Goal: Find specific page/section: Find specific page/section

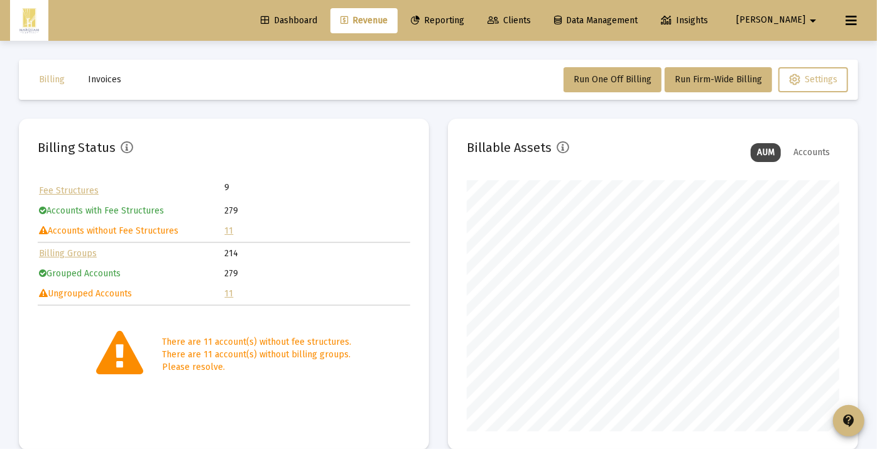
scroll to position [251, 373]
click at [227, 227] on link "11" at bounding box center [229, 231] width 9 height 11
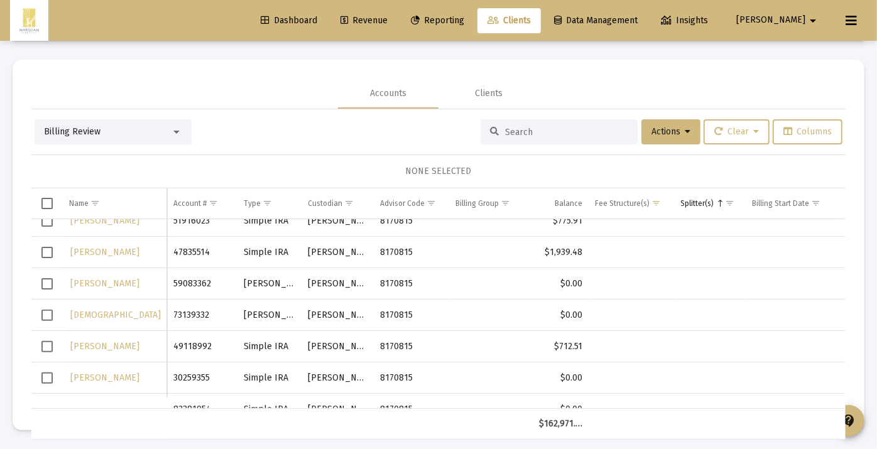
scroll to position [77, 0]
click at [50, 287] on span "Select row" at bounding box center [46, 283] width 11 height 11
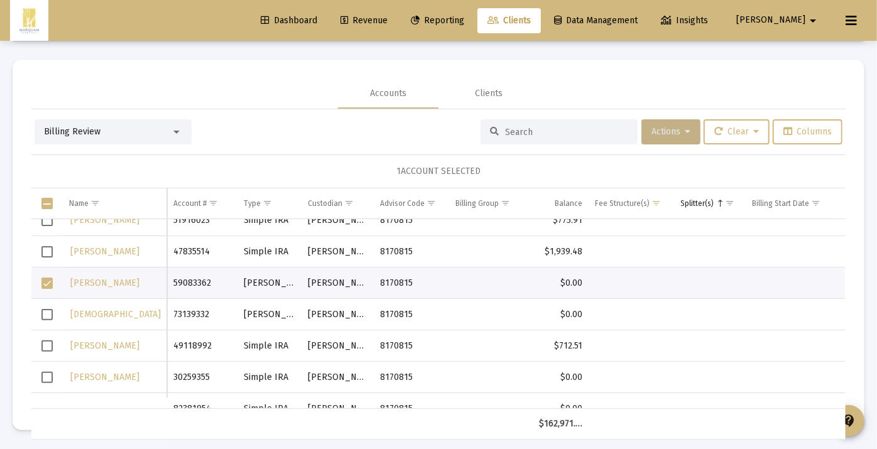
click at [672, 124] on button "Actions" at bounding box center [671, 131] width 59 height 25
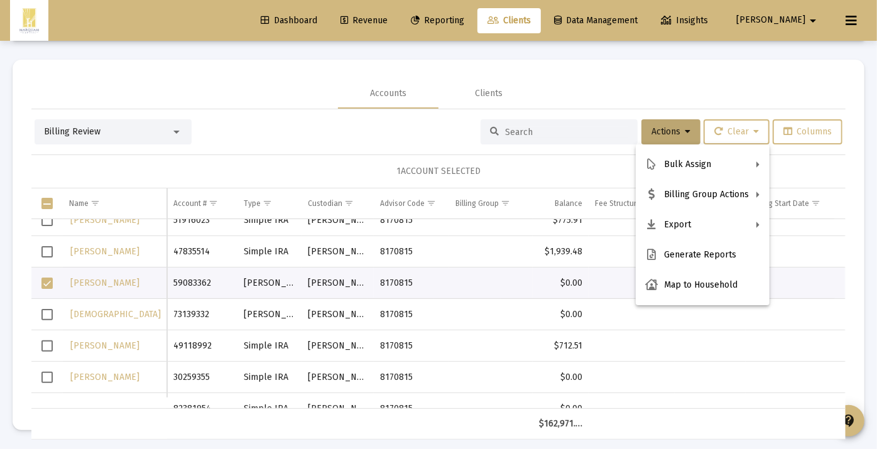
click at [366, 119] on div at bounding box center [438, 224] width 877 height 449
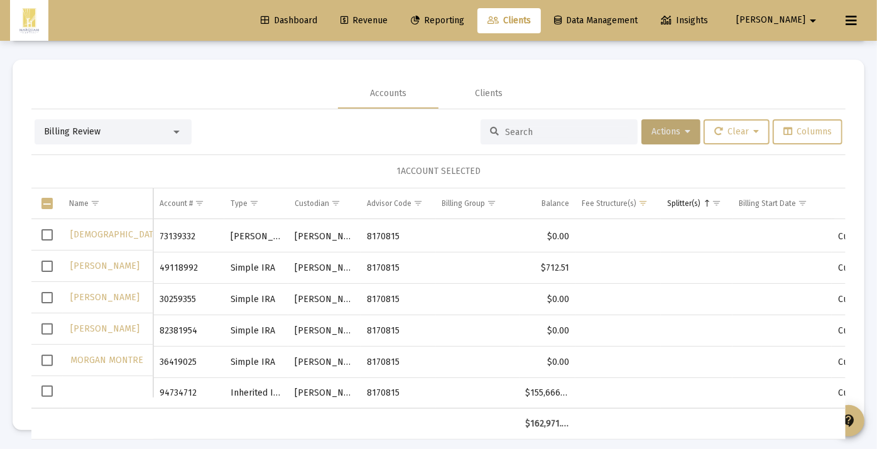
scroll to position [163, 0]
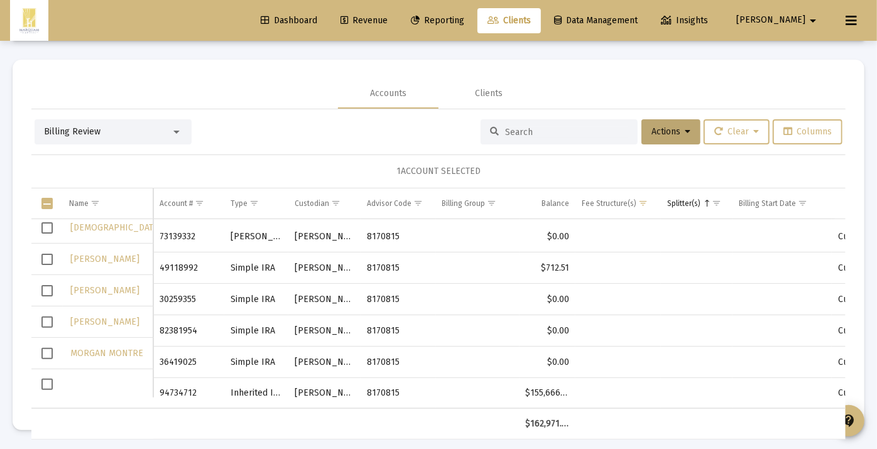
click at [90, 381] on div "Data grid" at bounding box center [107, 384] width 77 height 13
click at [174, 378] on td "94734712" at bounding box center [188, 393] width 70 height 30
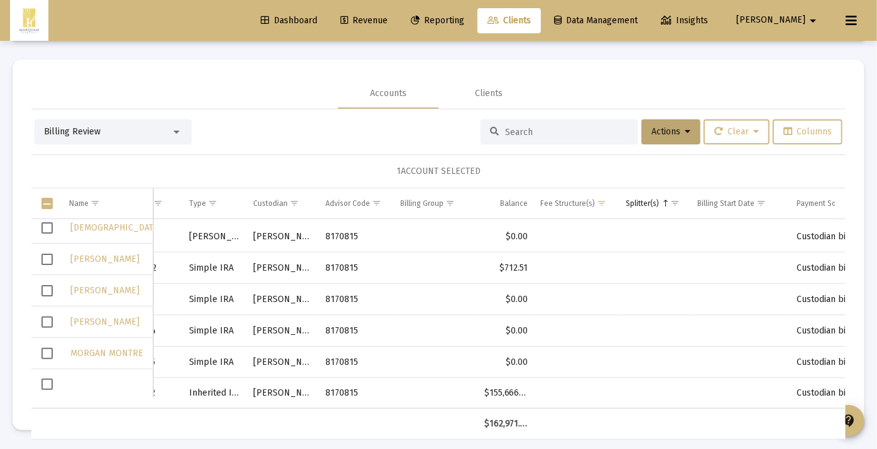
scroll to position [0, 0]
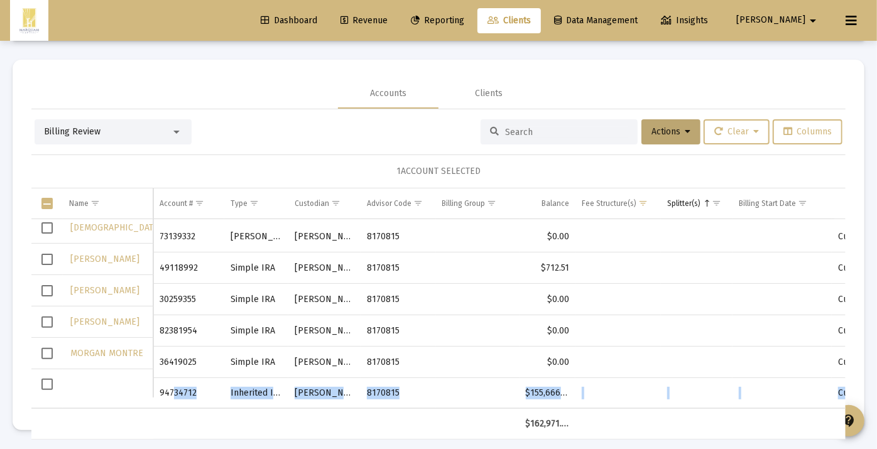
drag, startPoint x: 174, startPoint y: 377, endPoint x: 138, endPoint y: 367, distance: 37.8
click at [138, 367] on div "Ghaith Sahib 73139332 [PERSON_NAME] [PERSON_NAME] 8170815 $0.00 Custodian bille…" at bounding box center [438, 314] width 814 height 190
drag, startPoint x: 138, startPoint y: 367, endPoint x: 186, endPoint y: 382, distance: 50.7
click at [186, 382] on td "94734712" at bounding box center [188, 393] width 70 height 30
